Goal: Information Seeking & Learning: Compare options

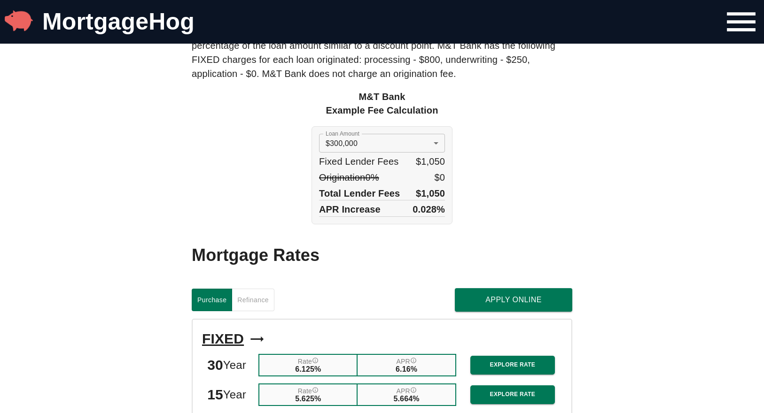
scroll to position [763, 0]
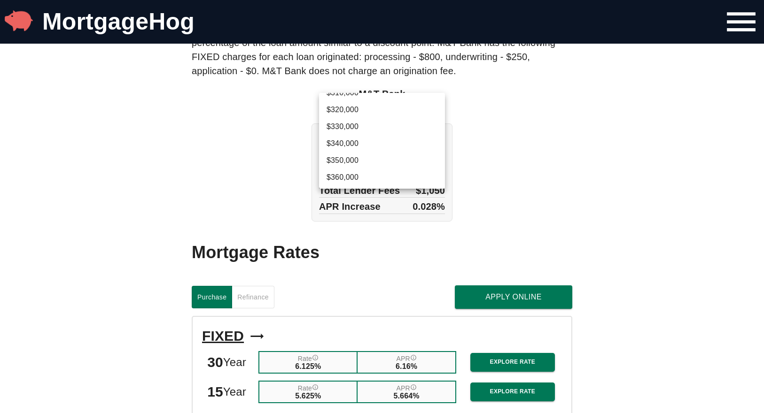
scroll to position [712, 0]
click at [516, 139] on div at bounding box center [382, 206] width 764 height 413
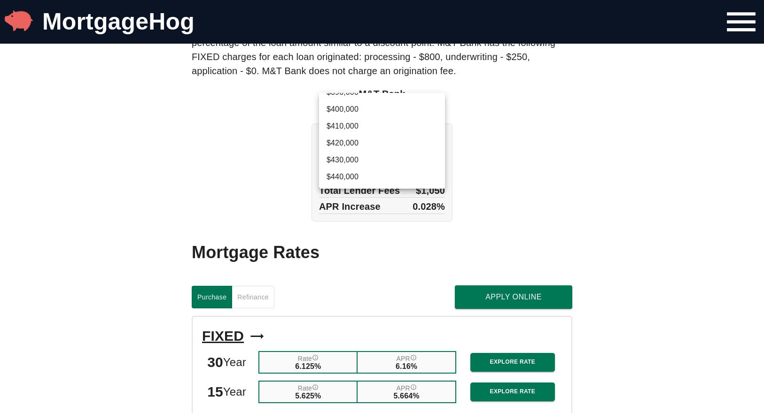
scroll to position [843, 0]
click at [366, 121] on li "$410,000" at bounding box center [382, 124] width 126 height 17
type input "410000"
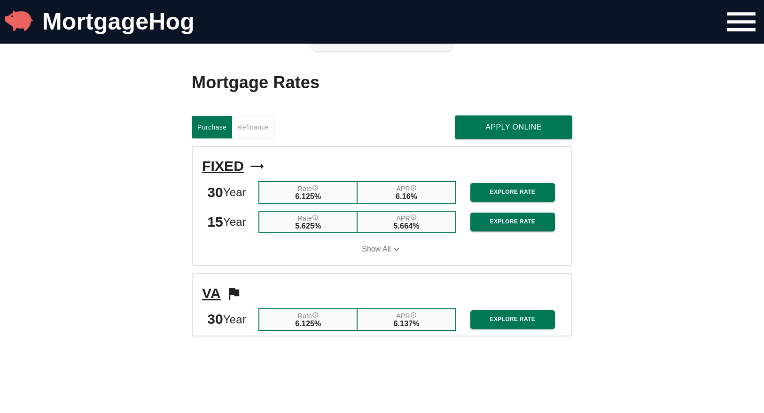
scroll to position [934, 0]
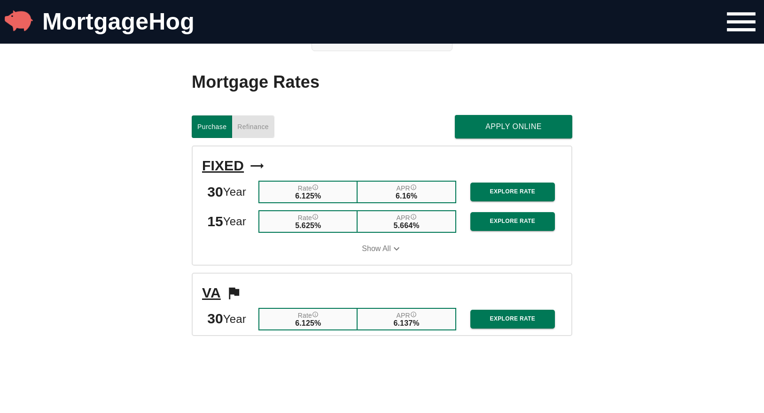
click at [253, 130] on span "Refinance" at bounding box center [252, 127] width 31 height 12
click at [212, 123] on span "Purchase" at bounding box center [211, 127] width 29 height 12
click at [255, 128] on span "Refinance" at bounding box center [252, 127] width 31 height 12
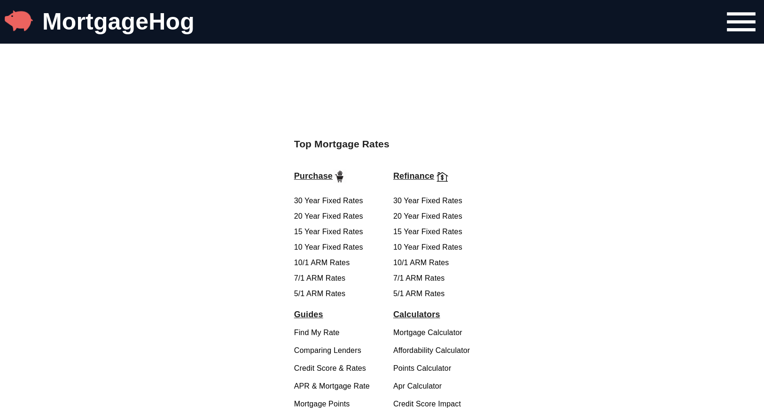
scroll to position [1535, 0]
click at [429, 201] on link "30 Year Fixed Rates" at bounding box center [427, 201] width 69 height 8
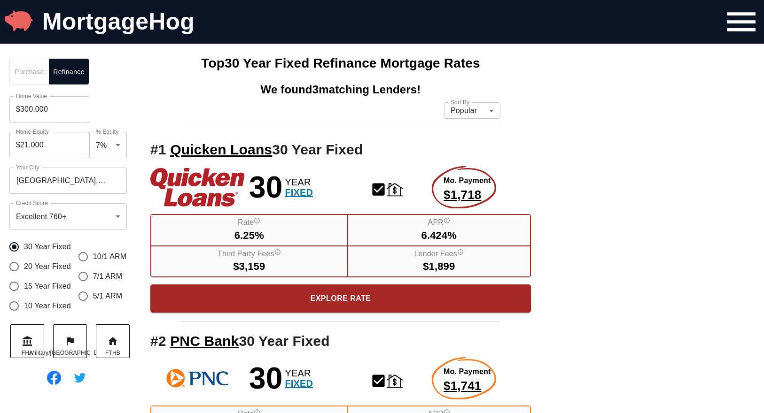
scroll to position [18, 0]
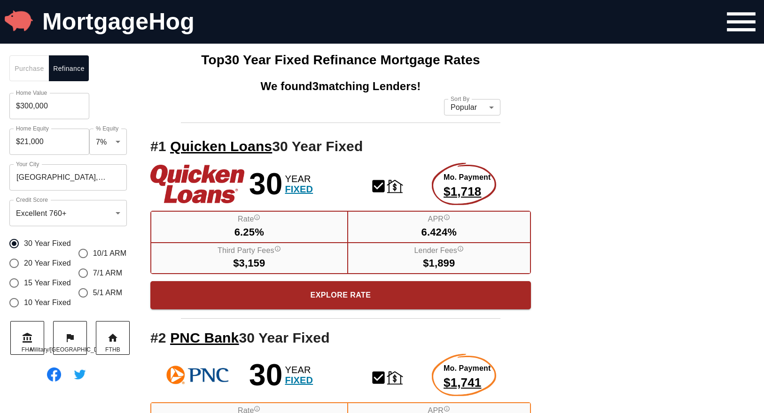
click at [29, 107] on input "$300,000" at bounding box center [49, 106] width 80 height 26
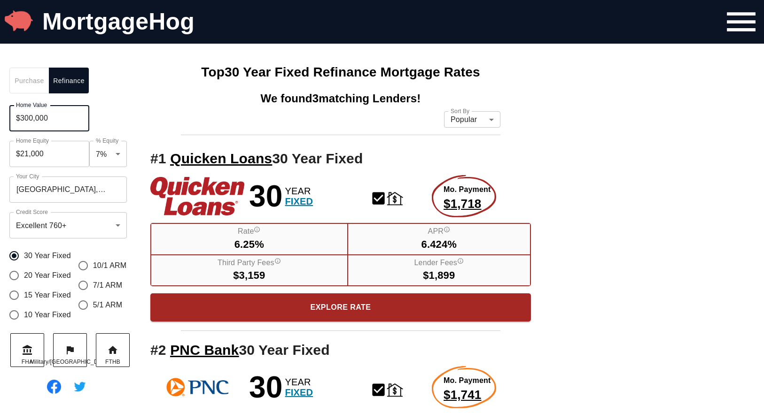
scroll to position [0, 0]
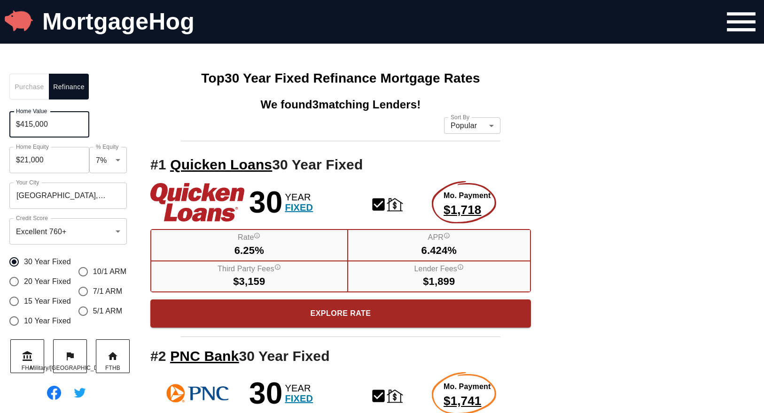
type input "$415,000"
click at [611, 174] on div "Purchase Refinance Home Value $415,000 Home Value Home Equity $29,050 Home Equi…" at bounding box center [382, 418] width 764 height 709
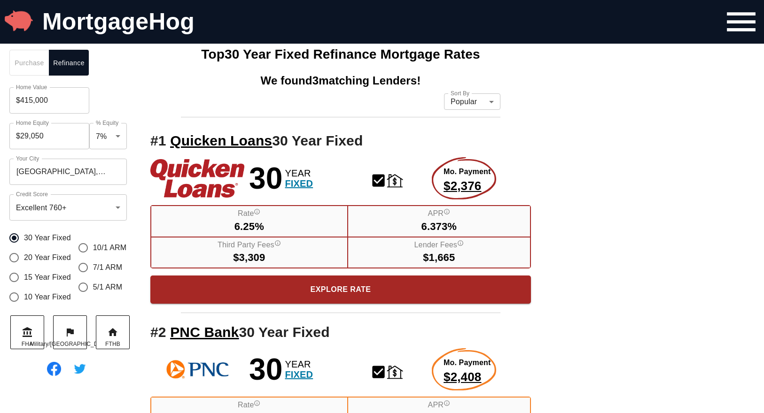
scroll to position [25, 0]
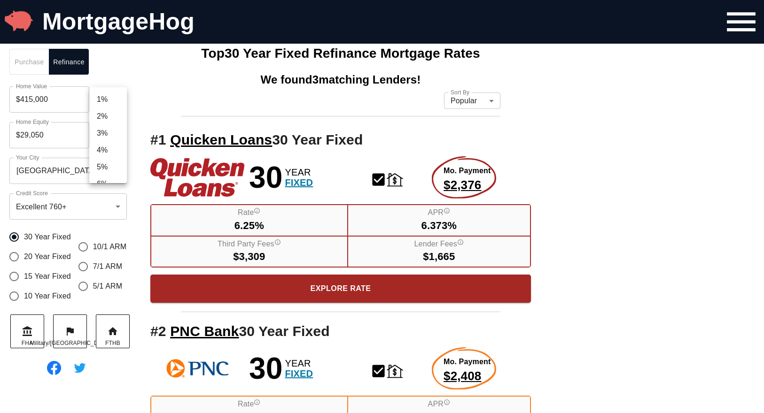
click at [107, 123] on li "20%" at bounding box center [108, 122] width 38 height 17
type input "$83,000"
type input "0.2"
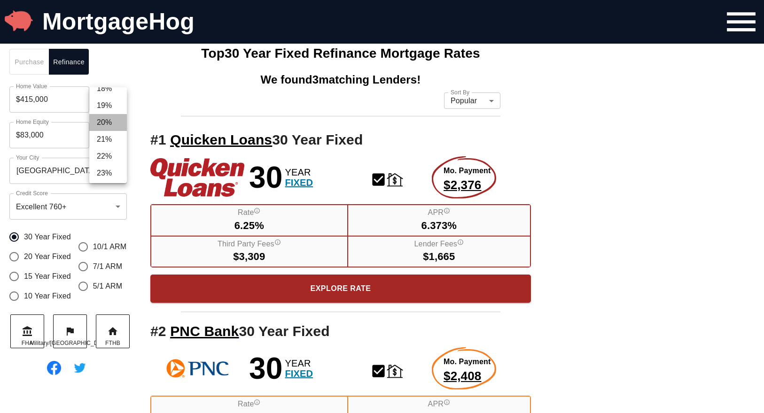
scroll to position [6, 0]
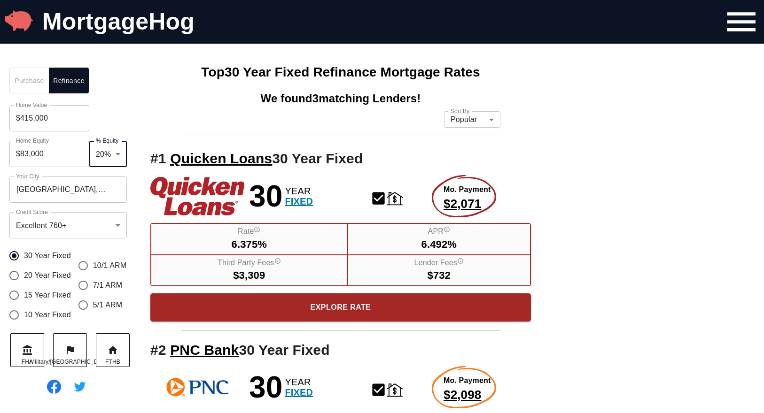
click at [109, 171] on li "21%" at bounding box center [108, 171] width 38 height 17
type input "$87,150"
type input "0.21"
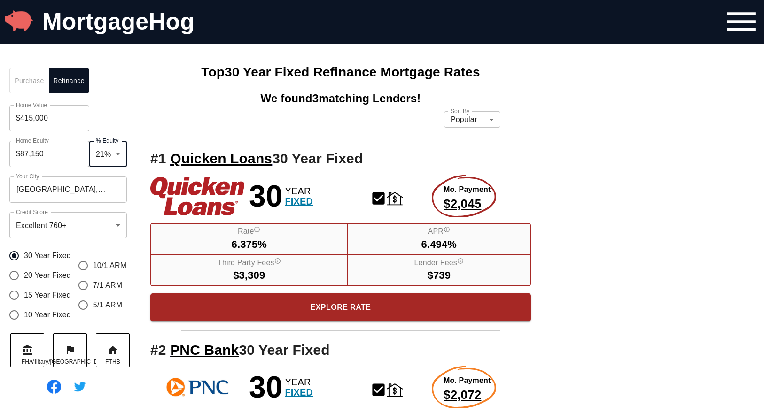
click at [108, 185] on li "23%" at bounding box center [108, 187] width 38 height 17
type input "$95,450"
type input "0.23"
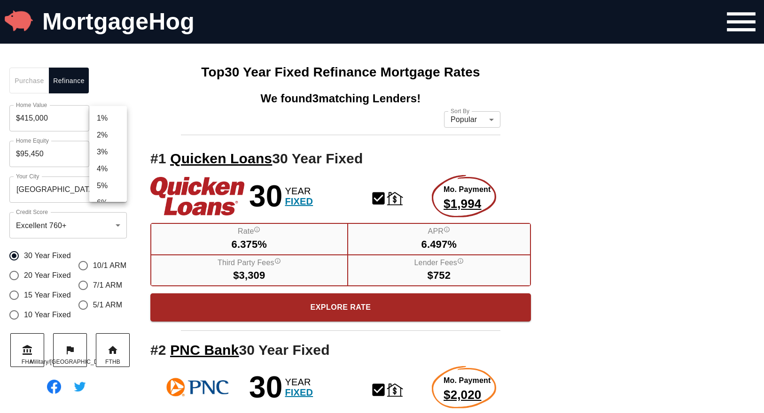
click at [109, 138] on li "22%" at bounding box center [108, 137] width 38 height 17
type input "$91,300"
type input "0.22"
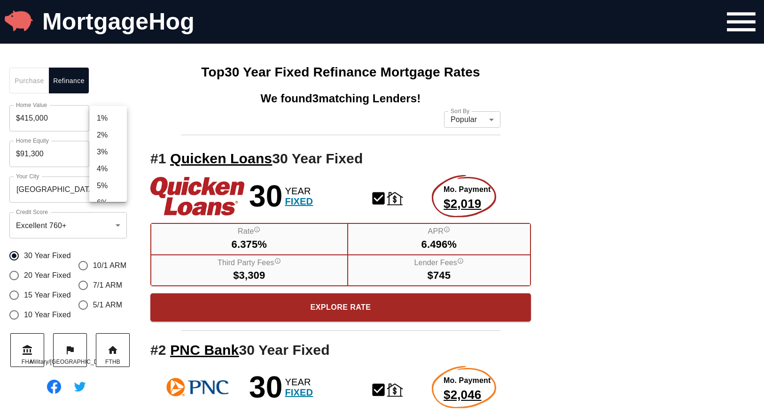
click at [112, 172] on li "23%" at bounding box center [108, 171] width 38 height 17
type input "$95,450"
type input "0.23"
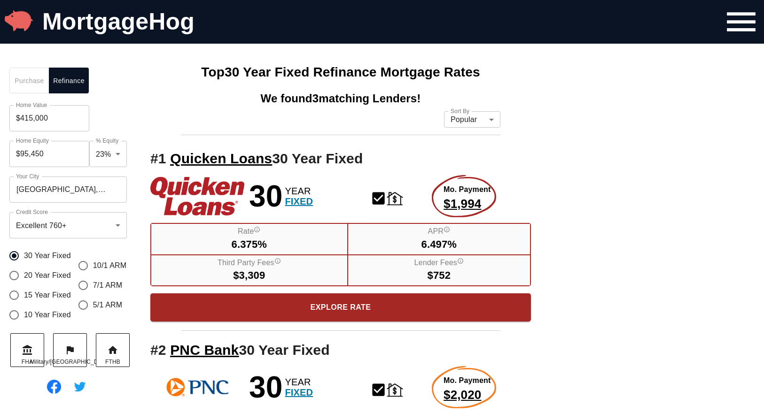
click at [116, 87] on div "Purchase Refinance" at bounding box center [70, 81] width 122 height 26
click at [105, 121] on li "20%" at bounding box center [108, 122] width 38 height 17
type input "$83,000"
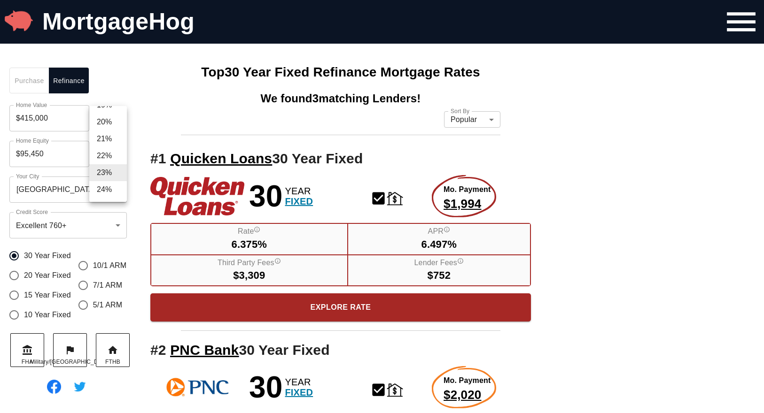
type input "0.2"
click at [624, 221] on div "Purchase Refinance Home Value $415,000 Home Value Home Equity $83,000 Home Equi…" at bounding box center [382, 412] width 764 height 709
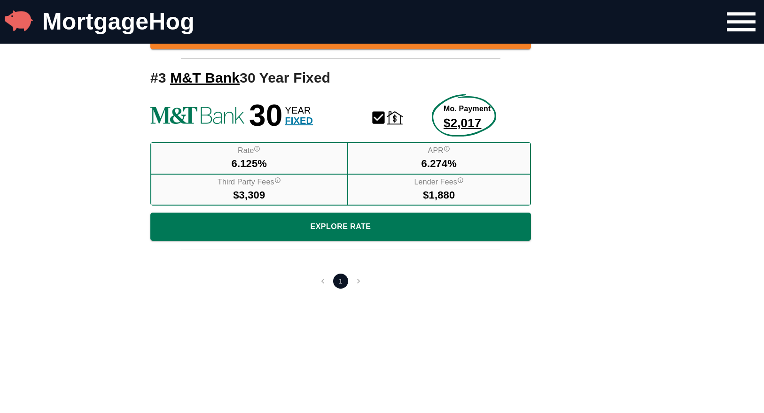
scroll to position [427, 0]
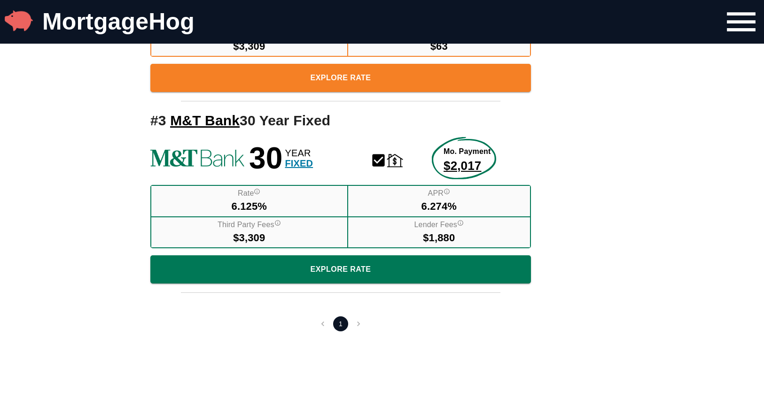
click at [357, 324] on li "pagination navigation" at bounding box center [359, 324] width 18 height 15
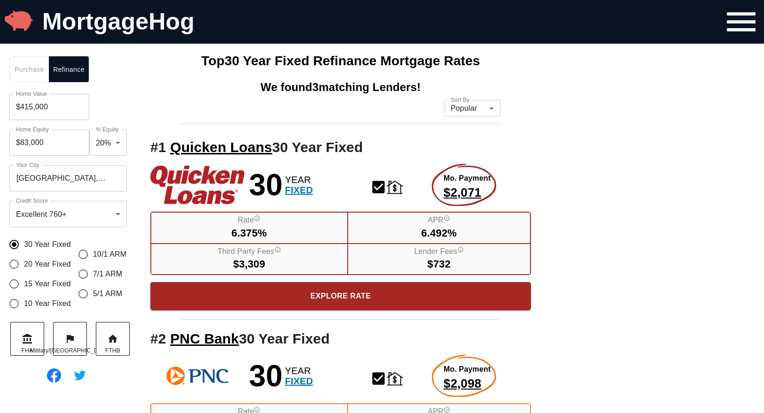
scroll to position [0, 0]
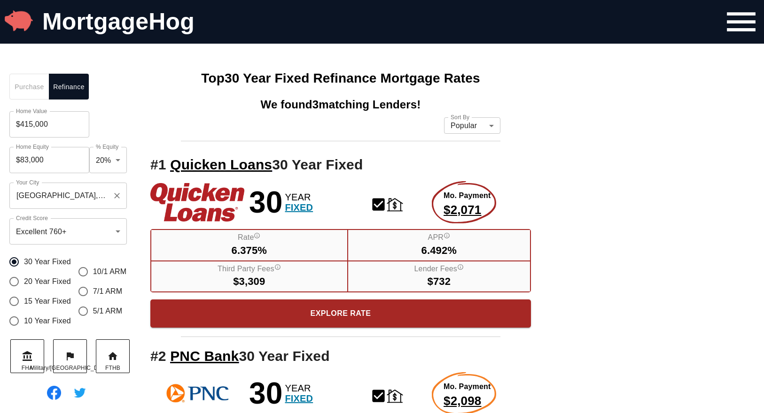
click at [92, 200] on input "[GEOGRAPHIC_DATA], [GEOGRAPHIC_DATA], [GEOGRAPHIC_DATA]" at bounding box center [61, 196] width 95 height 18
click at [118, 198] on icon "Clear" at bounding box center [117, 196] width 6 height 6
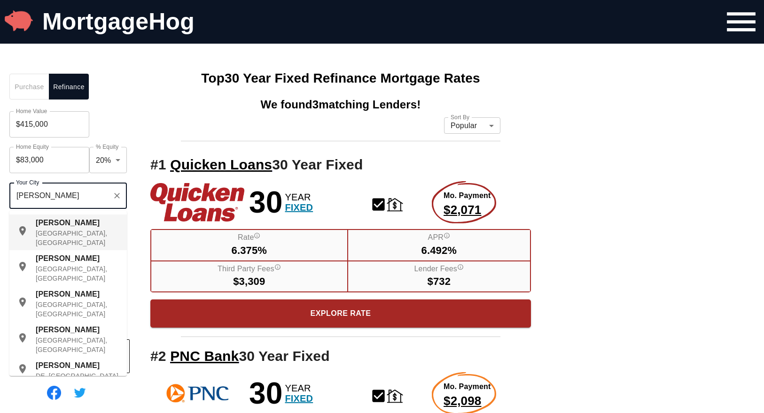
click at [55, 233] on p "[GEOGRAPHIC_DATA], [GEOGRAPHIC_DATA]" at bounding box center [78, 238] width 84 height 19
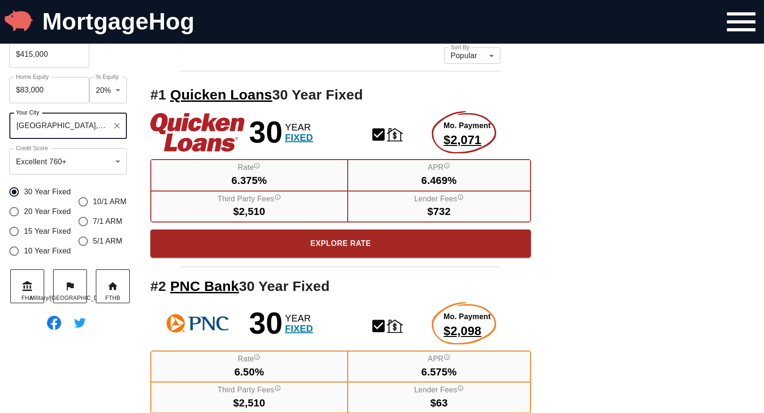
scroll to position [52, 0]
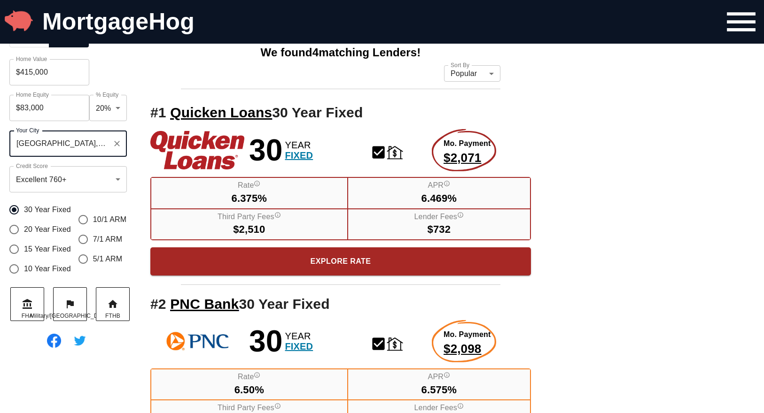
type input "[GEOGRAPHIC_DATA], [GEOGRAPHIC_DATA], [GEOGRAPHIC_DATA]"
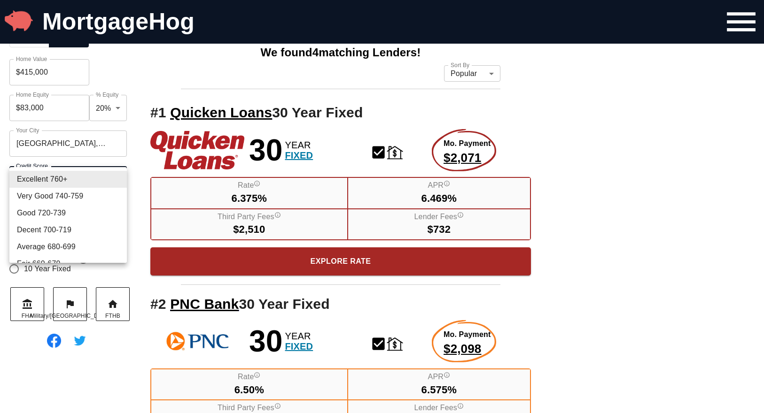
click at [68, 229] on li "Decent 700-719" at bounding box center [67, 230] width 117 height 17
type input "710"
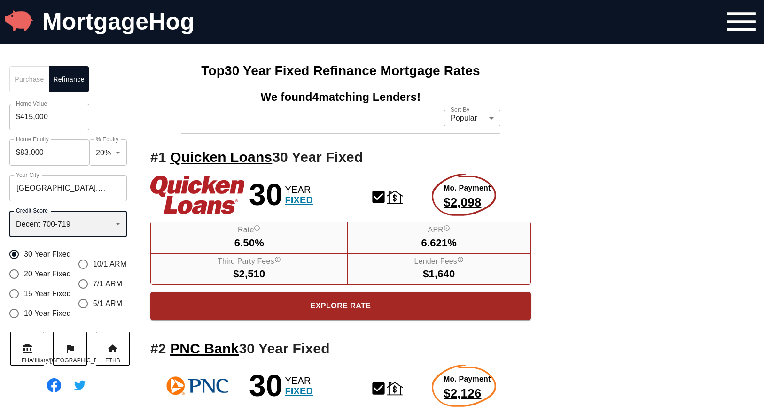
scroll to position [0, 0]
